Goal: Task Accomplishment & Management: Use online tool/utility

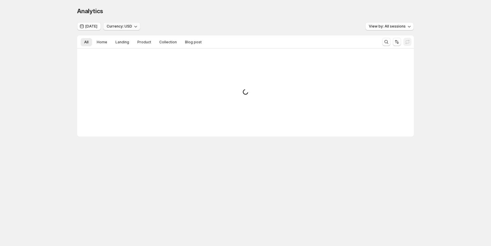
click at [132, 25] on span "Currency: USD" at bounding box center [119, 26] width 25 height 5
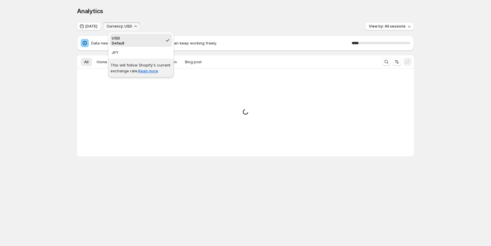
click at [180, 16] on div "Analytics. This page is ready Analytics" at bounding box center [245, 11] width 337 height 22
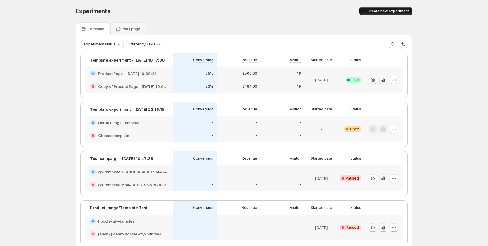
click at [390, 7] on button "Create new experiment" at bounding box center [386, 11] width 53 height 8
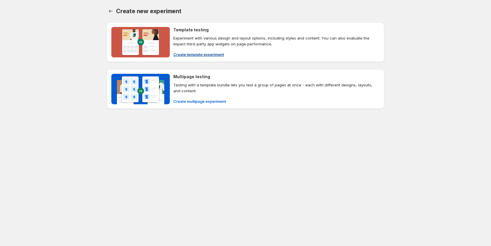
click at [197, 50] on button "Create template experiment" at bounding box center [199, 54] width 58 height 9
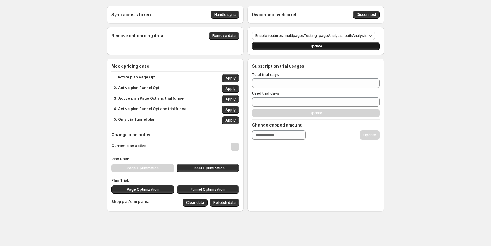
click at [346, 44] on button "Update" at bounding box center [316, 46] width 128 height 8
click at [371, 8] on div "Disconnect web pixel Disconnect" at bounding box center [315, 15] width 137 height 18
click at [359, 32] on button "Enable features: multipagesTesting, pageAnalysis, pathAnalysis" at bounding box center [313, 36] width 123 height 8
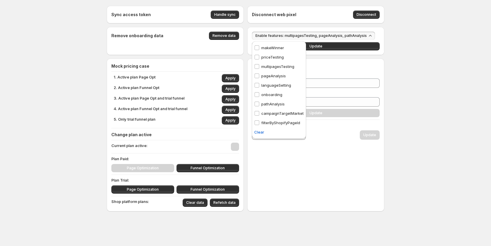
click at [291, 113] on p "campaignTargetMarket" at bounding box center [282, 113] width 42 height 6
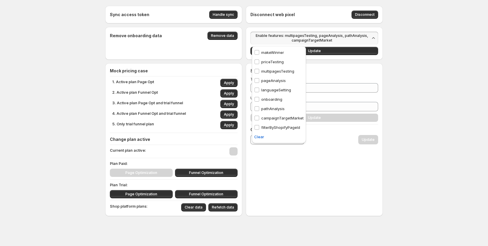
click at [415, 78] on div "Sync access token Handle sync Disconnect web pixel Disconnect Remove onboarding…" at bounding box center [244, 123] width 488 height 247
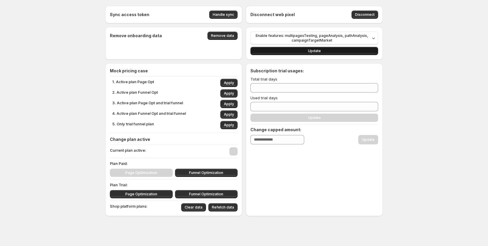
click at [323, 50] on button "Update" at bounding box center [315, 51] width 128 height 8
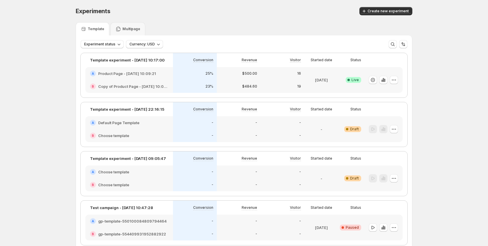
click at [237, 123] on div "-" at bounding box center [239, 123] width 37 height 6
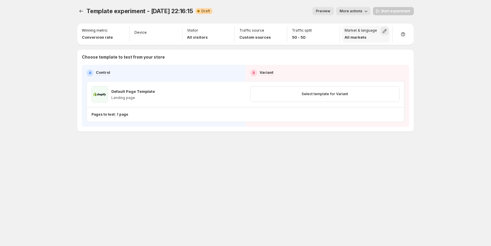
click at [383, 30] on icon "button" at bounding box center [385, 31] width 6 height 6
click at [384, 30] on icon "button" at bounding box center [385, 31] width 6 height 6
click at [383, 29] on icon "button" at bounding box center [385, 31] width 6 height 6
click at [337, 174] on div "Template experiment - Aug 18, 22:16:15. This page is ready Template experiment …" at bounding box center [245, 123] width 351 height 246
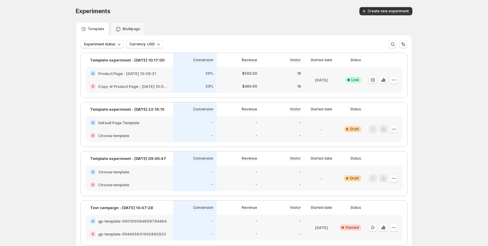
click at [238, 127] on div "-" at bounding box center [239, 122] width 44 height 13
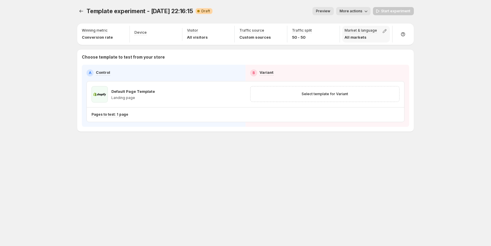
click at [370, 35] on p "All markets" at bounding box center [361, 37] width 32 height 6
click at [382, 31] on icon "button" at bounding box center [385, 31] width 6 height 6
click at [382, 30] on icon "button" at bounding box center [385, 31] width 6 height 6
click at [413, 95] on div "Choose template to test from your store A Control B Variant Default Page Templa…" at bounding box center [245, 90] width 337 height 82
click at [365, 38] on p "All markets" at bounding box center [361, 37] width 32 height 6
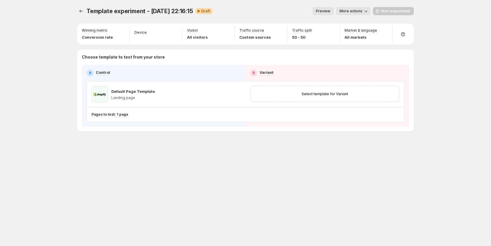
click at [135, 188] on div "Template experiment - [DATE] 22:16:15. This page is ready Template experiment -…" at bounding box center [245, 123] width 351 height 246
click at [81, 12] on icon "Experiments" at bounding box center [81, 11] width 6 height 6
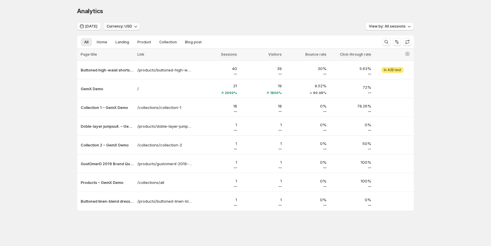
click at [132, 26] on span "Currency: USD" at bounding box center [119, 26] width 25 height 5
click at [42, 72] on div "Analytics. This page is ready Analytics Yesterday Currency: USD View by: All se…" at bounding box center [245, 121] width 491 height 242
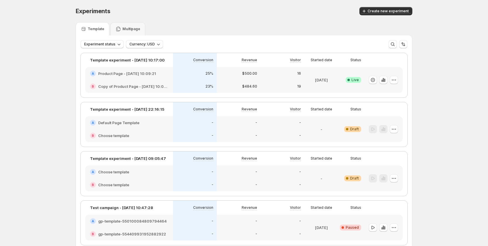
click at [185, 135] on div "-" at bounding box center [195, 135] width 37 height 6
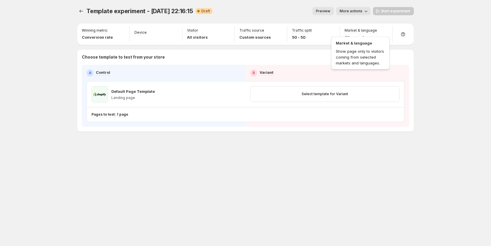
click at [352, 37] on div "Market & language Show page only to visitors coming from selected markets and l…" at bounding box center [360, 51] width 61 height 37
click at [386, 32] on icon "button" at bounding box center [385, 31] width 6 height 6
click at [377, 42] on div at bounding box center [386, 41] width 94 height 9
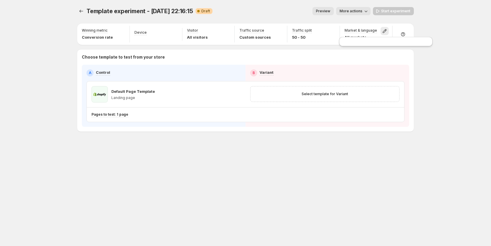
click at [36, 117] on div "Template experiment - Aug 18, 22:16:15. This page is ready Template experiment …" at bounding box center [245, 123] width 491 height 246
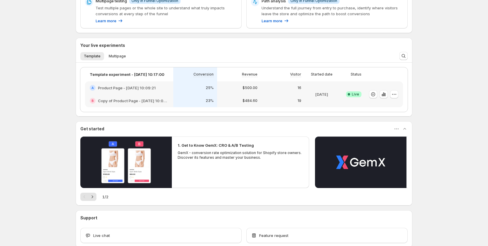
scroll to position [146, 0]
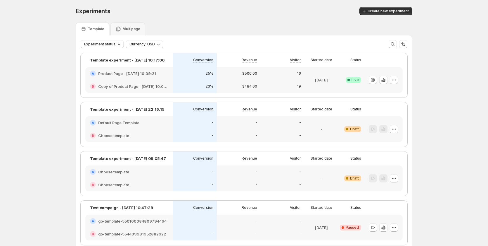
click at [236, 134] on div "-" at bounding box center [239, 135] width 37 height 6
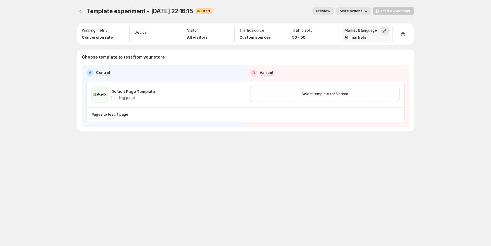
click at [385, 31] on icon "button" at bounding box center [385, 31] width 6 height 6
click at [78, 171] on div "Template experiment - [DATE] 22:16:15. This page is ready Template experiment -…" at bounding box center [245, 123] width 351 height 246
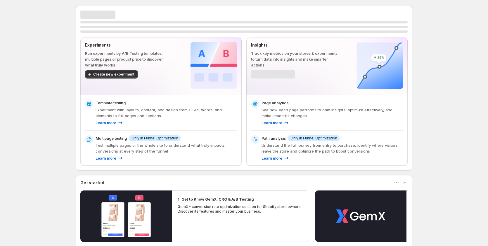
scroll to position [87, 0]
